Goal: Task Accomplishment & Management: Use online tool/utility

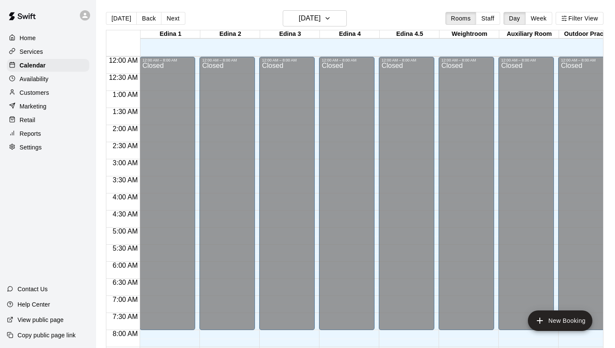
scroll to position [356, 0]
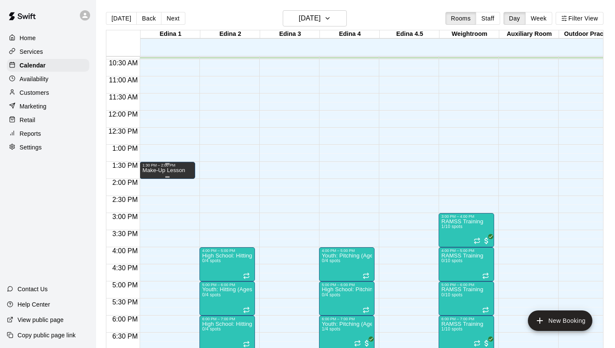
click at [158, 171] on p "Make-Up Lesson" at bounding box center [163, 171] width 43 height 0
click at [148, 179] on icon "edit" at bounding box center [151, 179] width 10 height 10
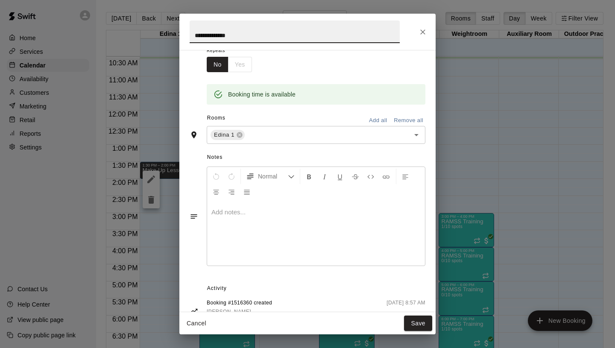
scroll to position [0, 0]
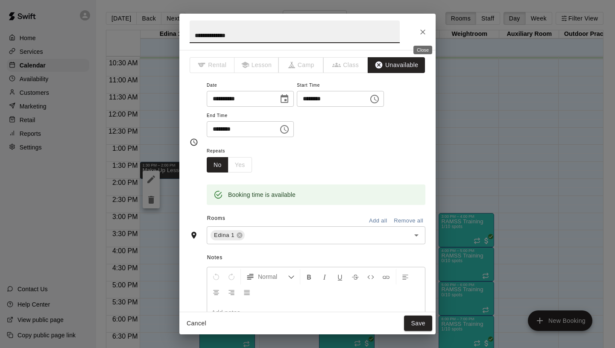
click at [423, 31] on icon "Close" at bounding box center [422, 31] width 5 height 5
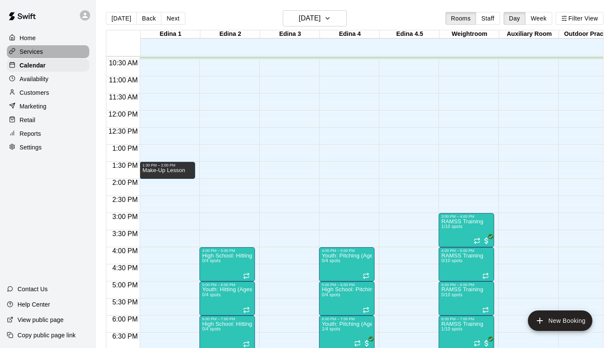
click at [49, 52] on div "Services" at bounding box center [48, 51] width 82 height 13
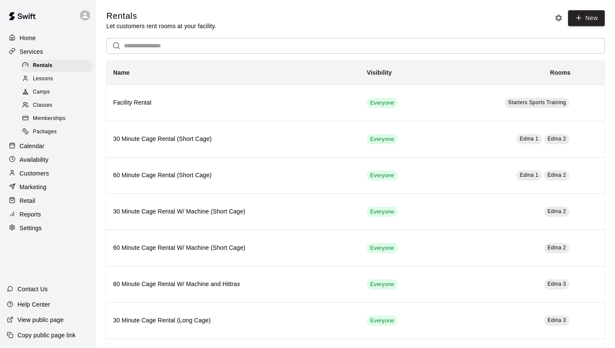
click at [53, 115] on span "Memberships" at bounding box center [49, 119] width 32 height 9
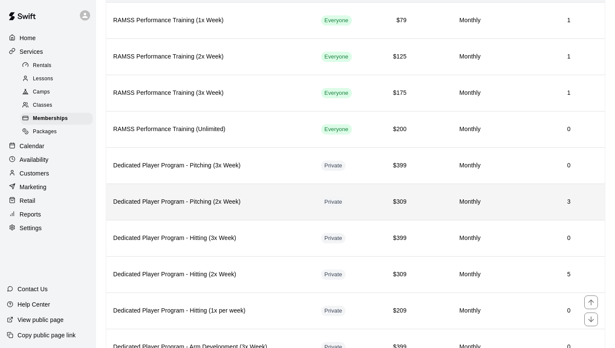
scroll to position [83, 0]
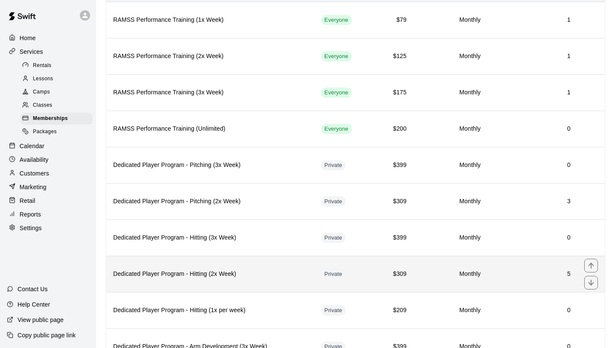
click at [196, 273] on h6 "Dedicated Player Program - Hitting (2x Week)" at bounding box center [210, 274] width 194 height 9
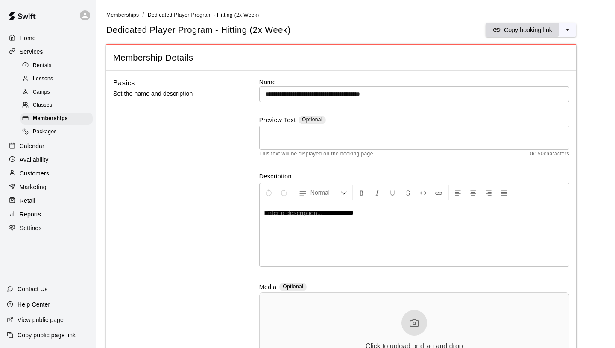
click at [504, 27] on p "Copy booking link" at bounding box center [528, 30] width 48 height 9
click at [60, 117] on span "Memberships" at bounding box center [50, 119] width 35 height 9
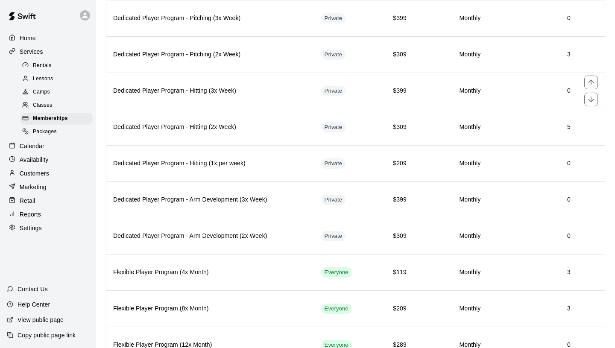
scroll to position [227, 0]
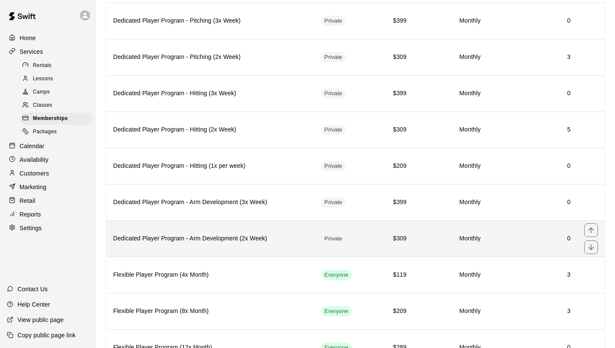
click at [177, 233] on th "Dedicated Player Program - Arm Development (2x Week)" at bounding box center [210, 239] width 208 height 36
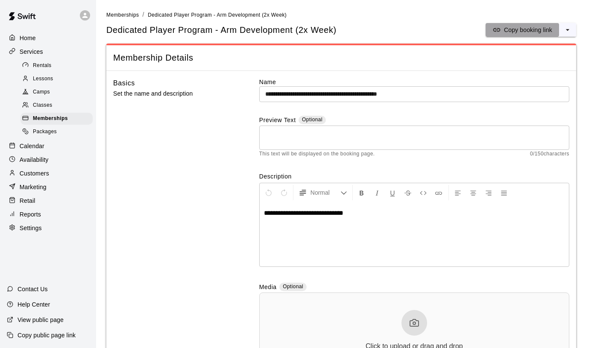
click at [518, 35] on button "Copy booking link" at bounding box center [523, 30] width 74 height 14
